Goal: Information Seeking & Learning: Learn about a topic

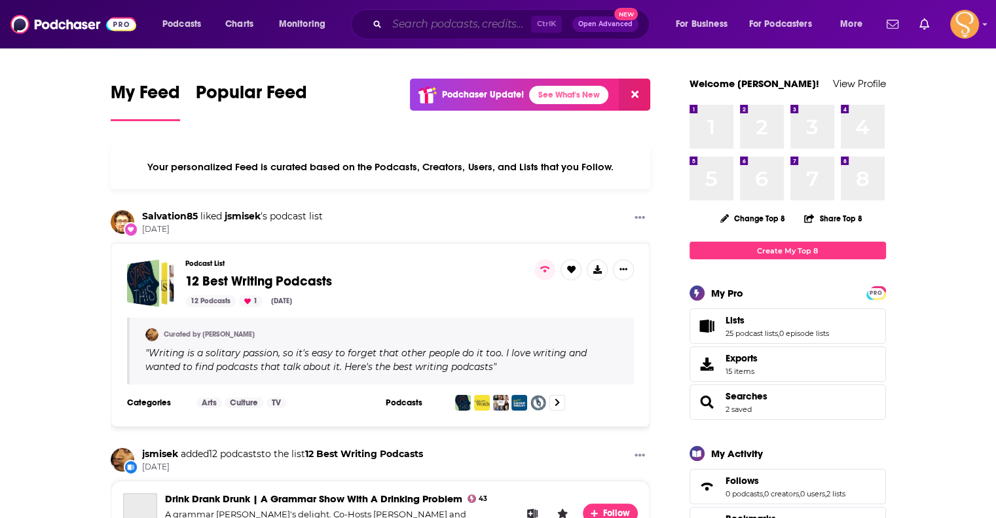
click at [430, 24] on input "Search podcasts, credits, & more..." at bounding box center [459, 24] width 144 height 21
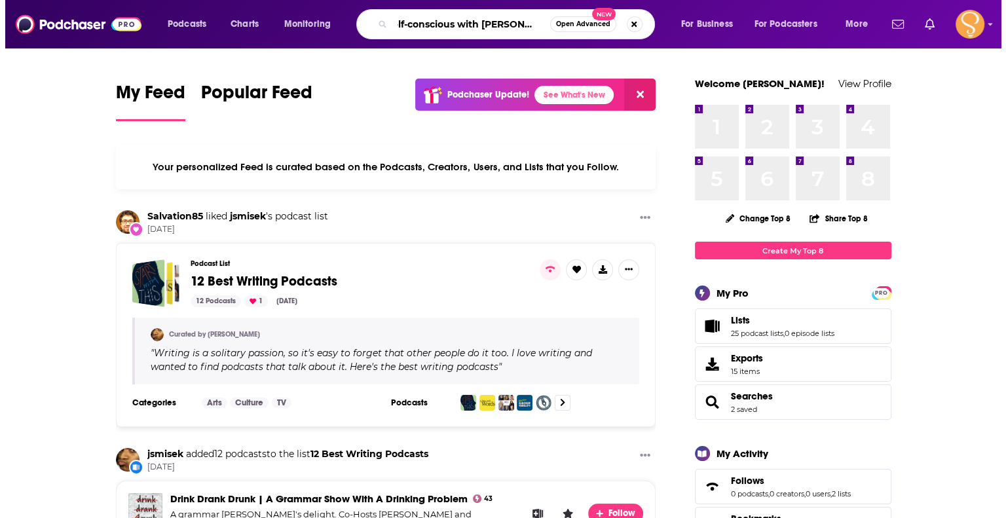
scroll to position [0, 16]
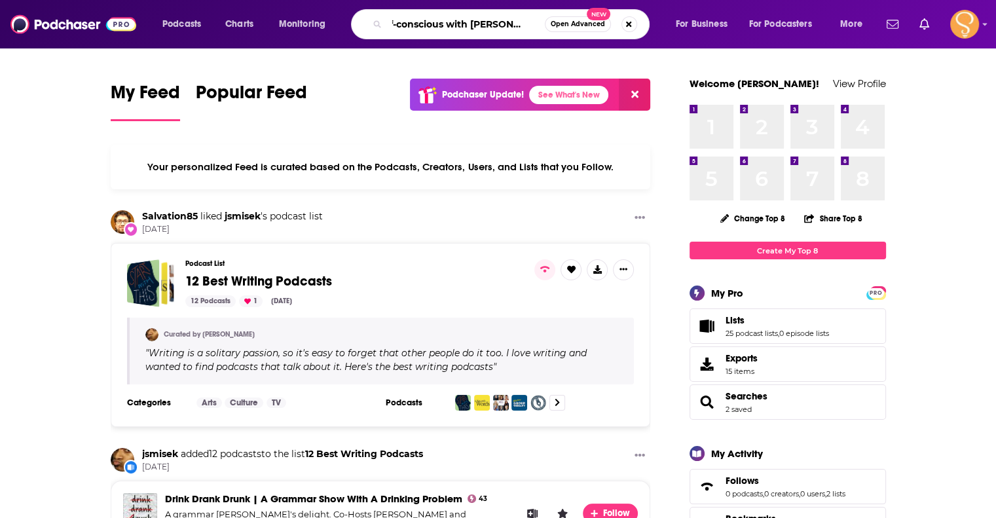
type input "self-conscious with [PERSON_NAME]"
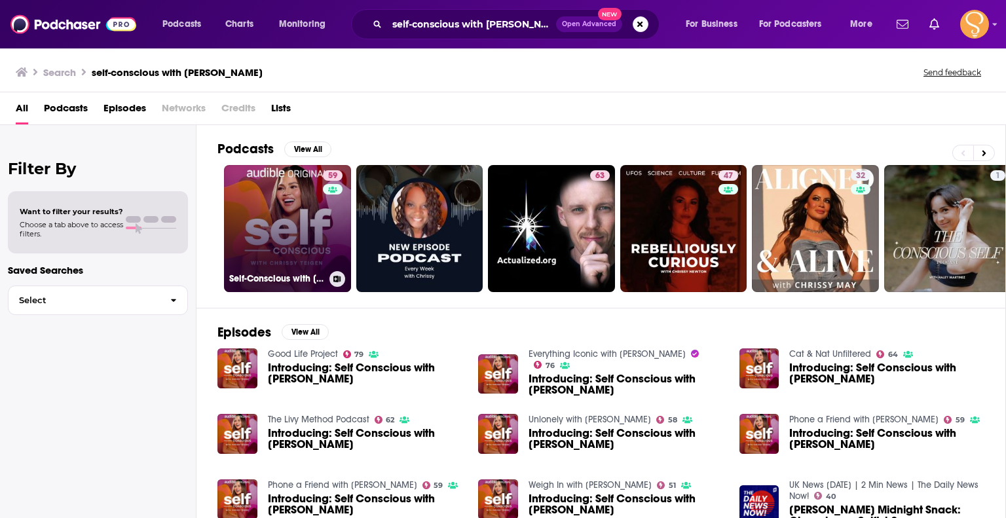
click at [280, 269] on link "59 Self-Conscious with [PERSON_NAME]" at bounding box center [287, 228] width 127 height 127
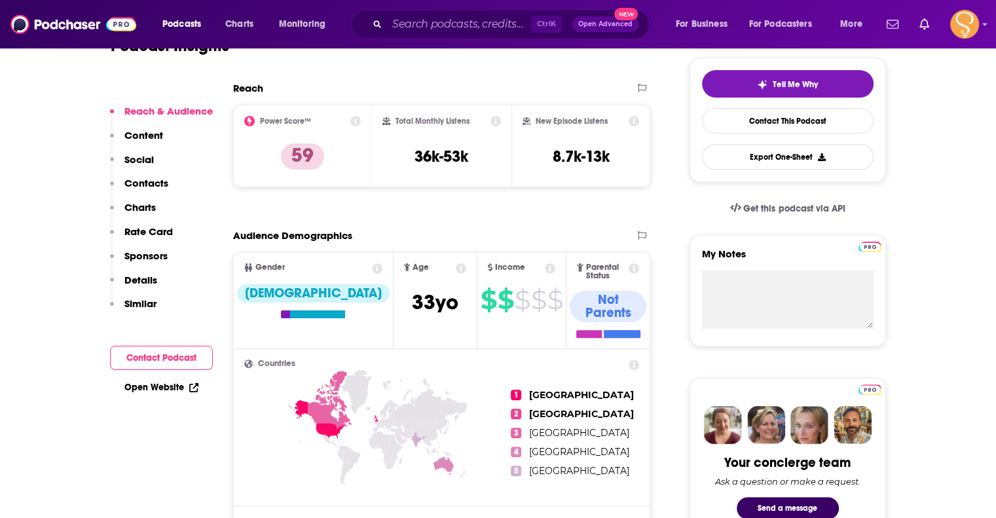
scroll to position [295, 0]
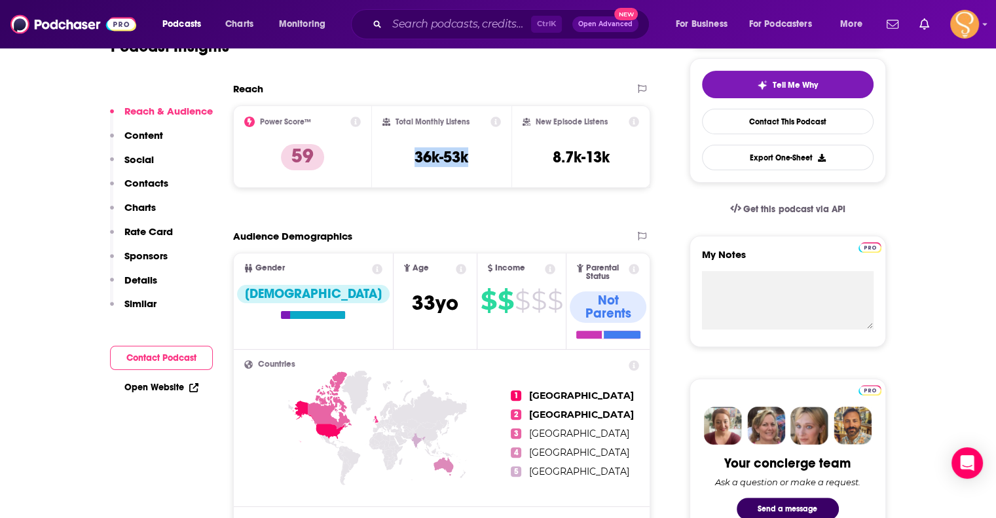
drag, startPoint x: 488, startPoint y: 153, endPoint x: 398, endPoint y: 167, distance: 90.9
click at [398, 167] on div "Total Monthly Listens 36k-53k" at bounding box center [442, 147] width 119 height 60
copy h3 "36k-53k"
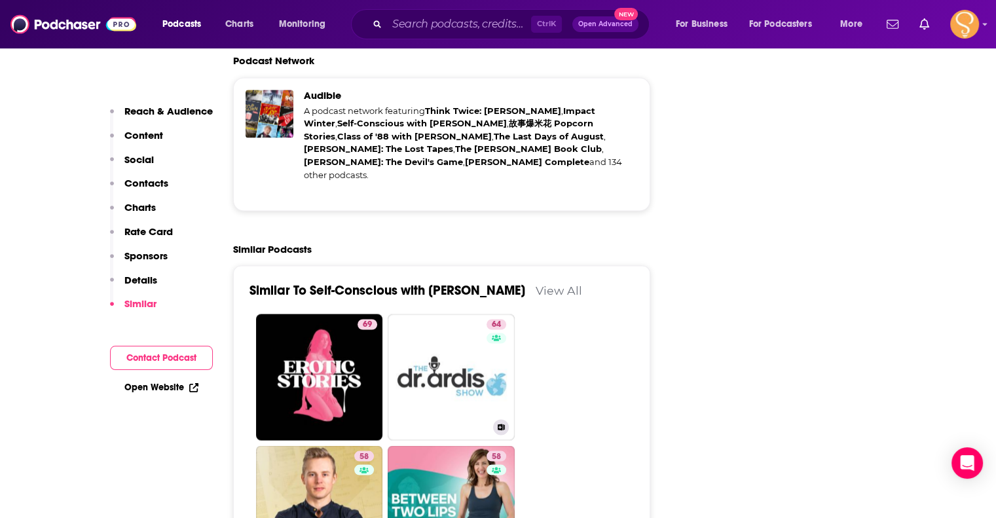
scroll to position [2328, 0]
